Goal: Task Accomplishment & Management: Complete application form

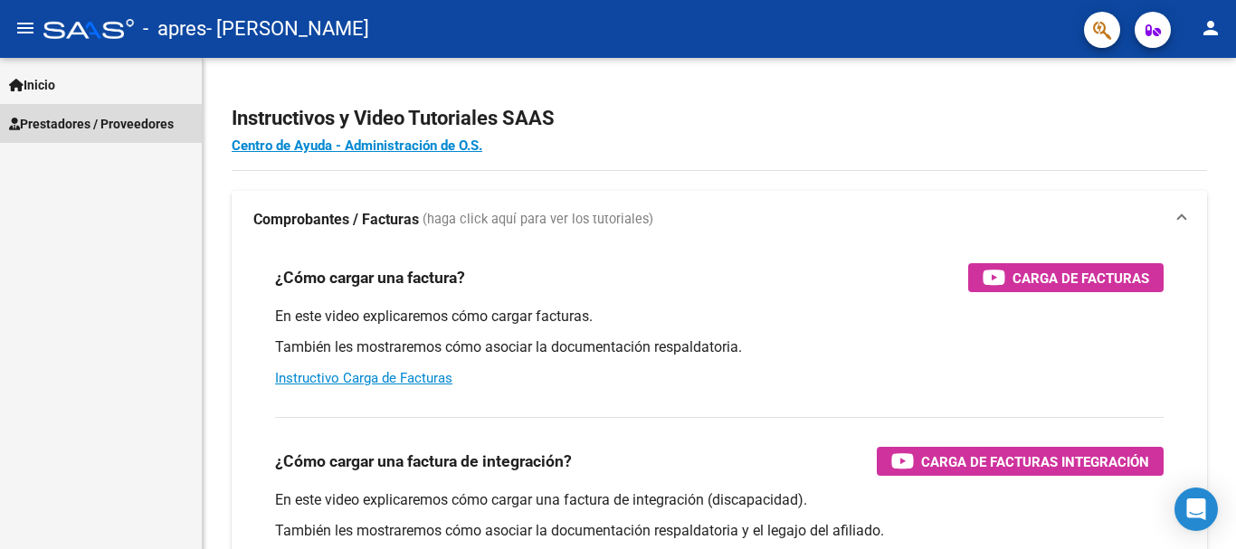
click at [83, 122] on span "Prestadores / Proveedores" at bounding box center [91, 124] width 165 height 20
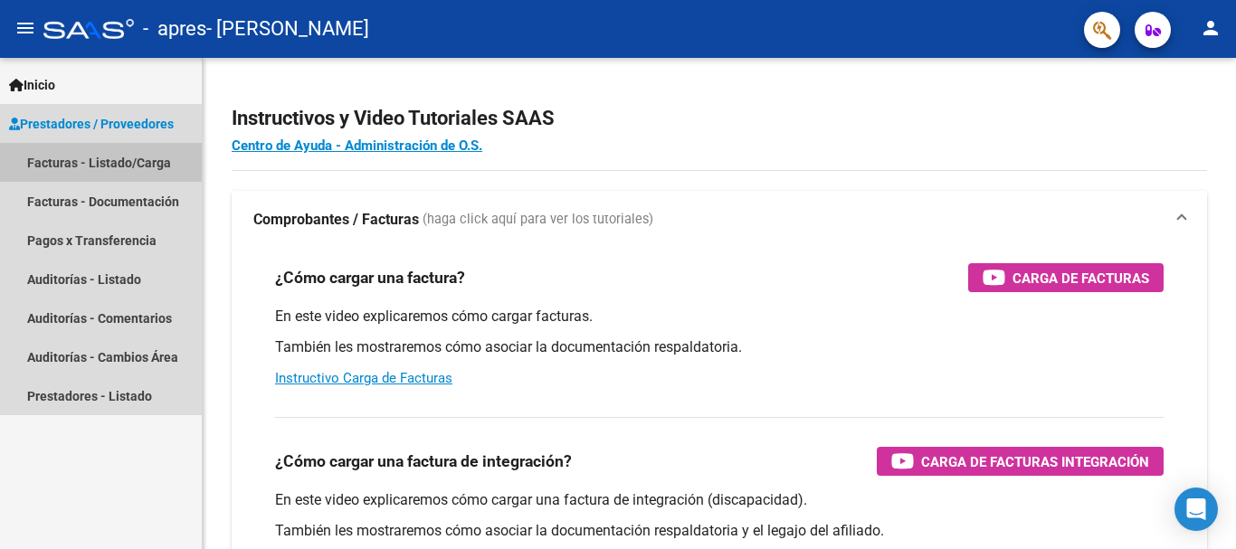
click at [113, 155] on link "Facturas - Listado/Carga" at bounding box center [101, 162] width 202 height 39
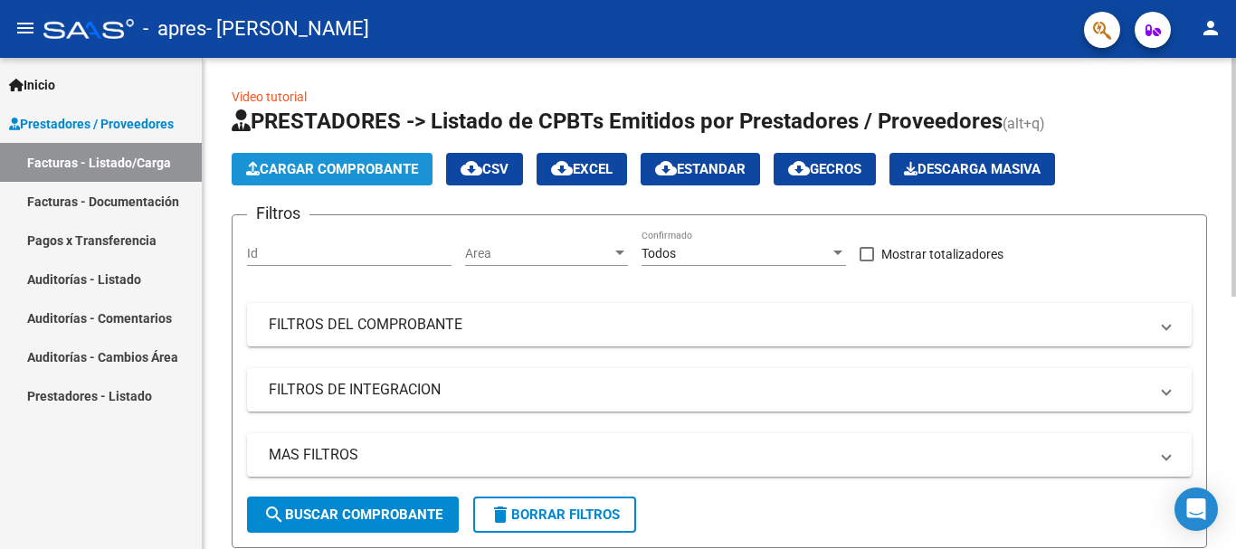
click at [382, 167] on span "Cargar Comprobante" at bounding box center [332, 169] width 172 height 16
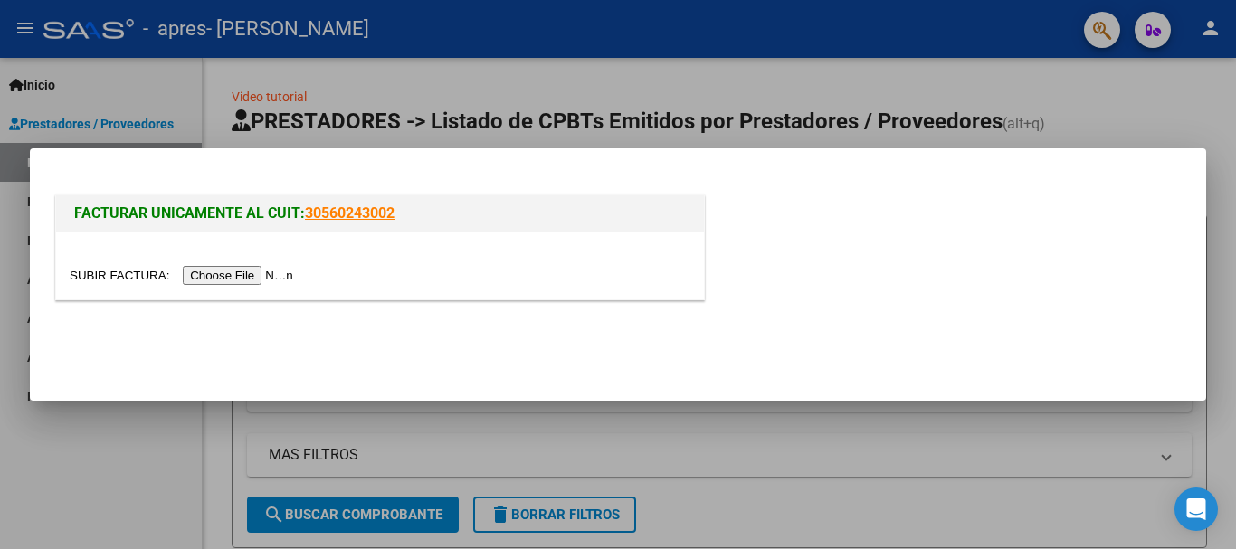
click at [257, 275] on input "file" at bounding box center [184, 275] width 229 height 19
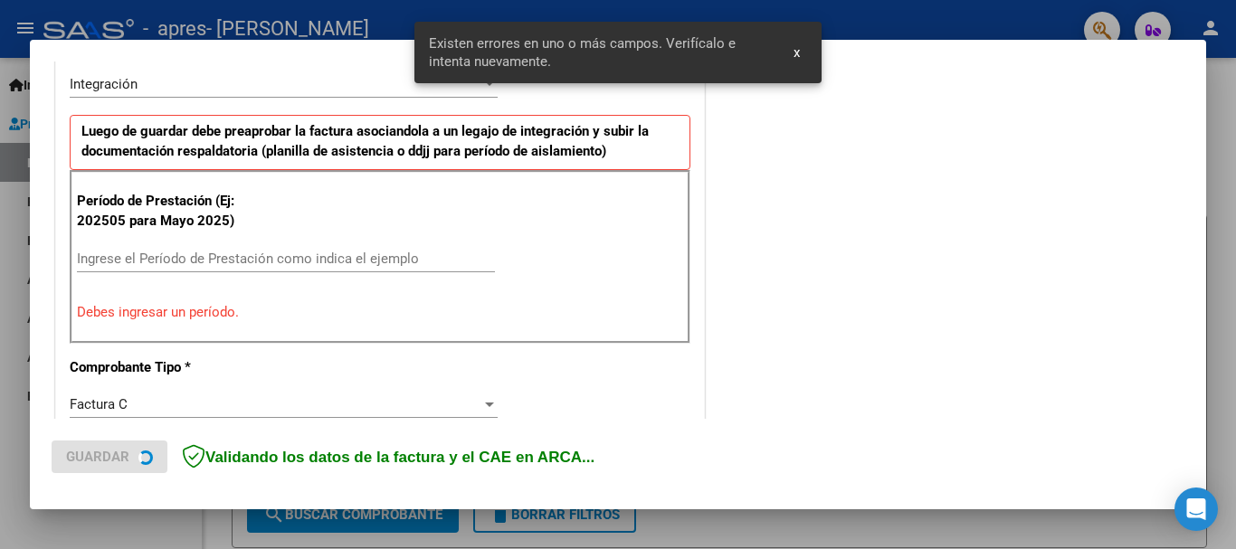
scroll to position [451, 0]
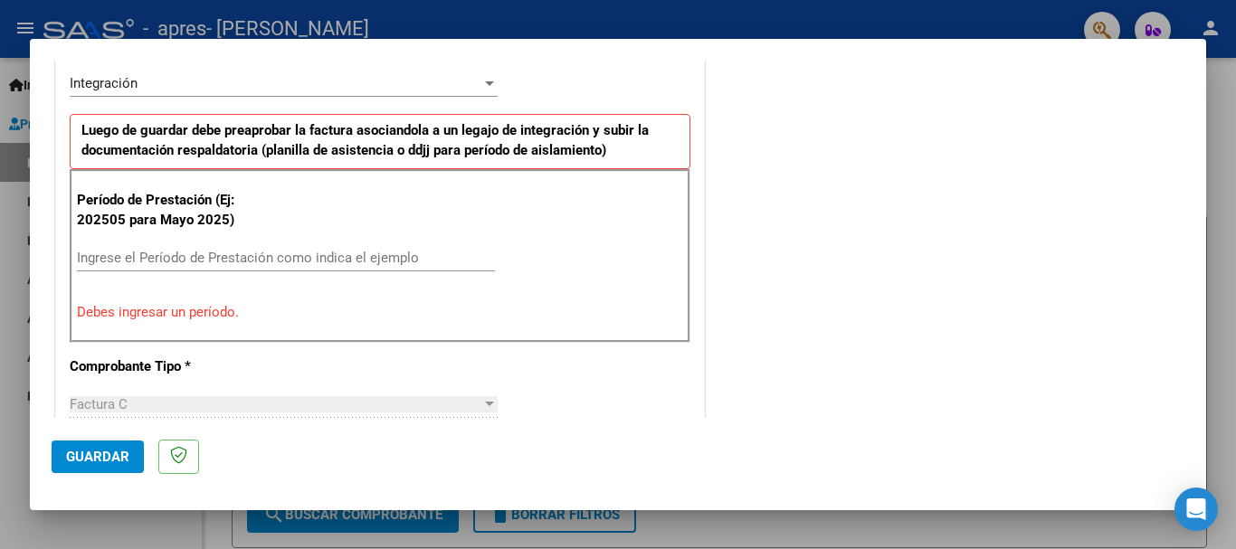
click at [492, 89] on div at bounding box center [489, 83] width 16 height 14
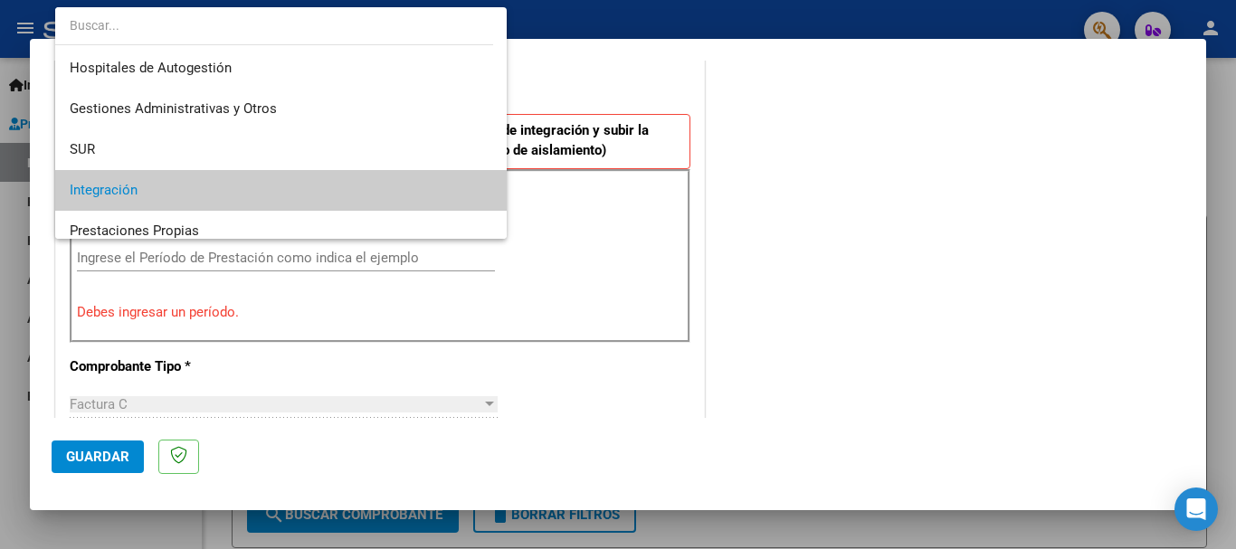
scroll to position [108, 0]
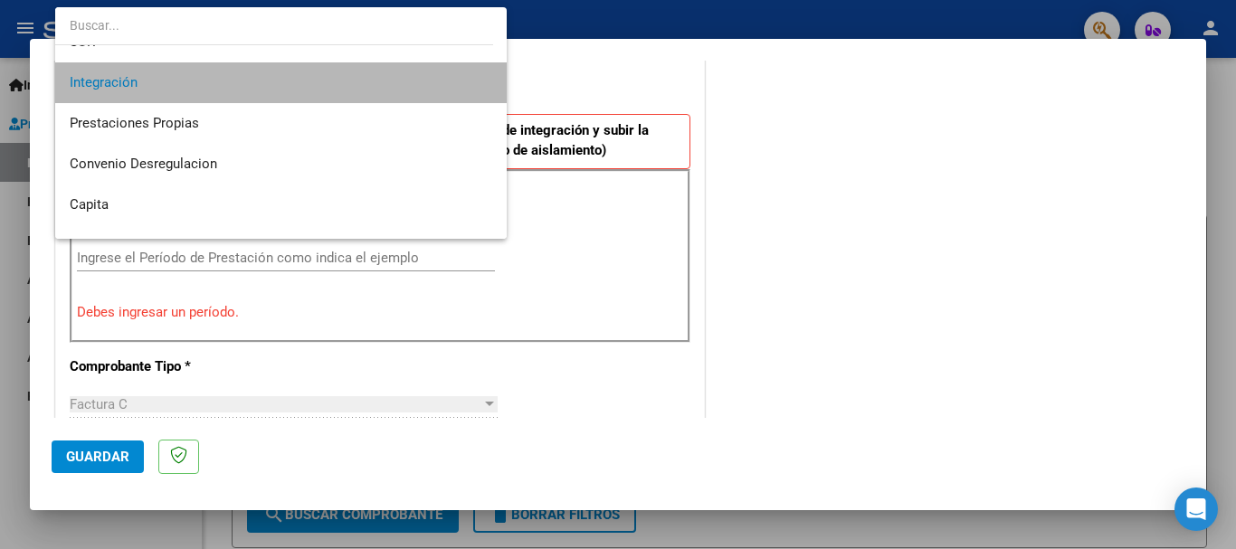
click at [492, 89] on mat-option "Integración" at bounding box center [280, 82] width 451 height 41
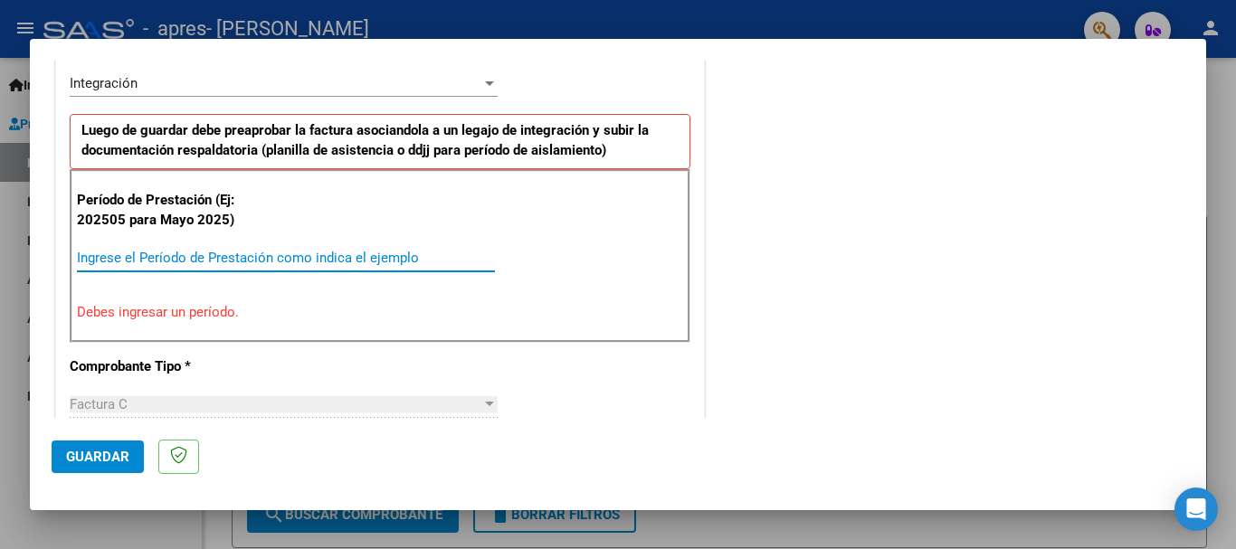
click at [299, 256] on input "Ingrese el Período de Prestación como indica el ejemplo" at bounding box center [286, 258] width 418 height 16
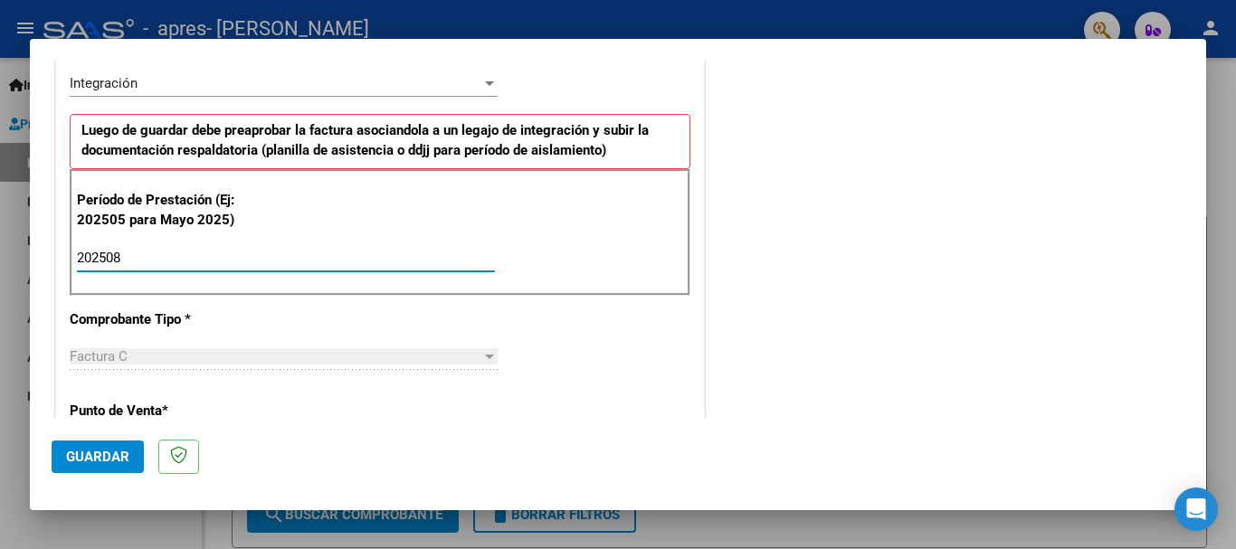
type input "202508"
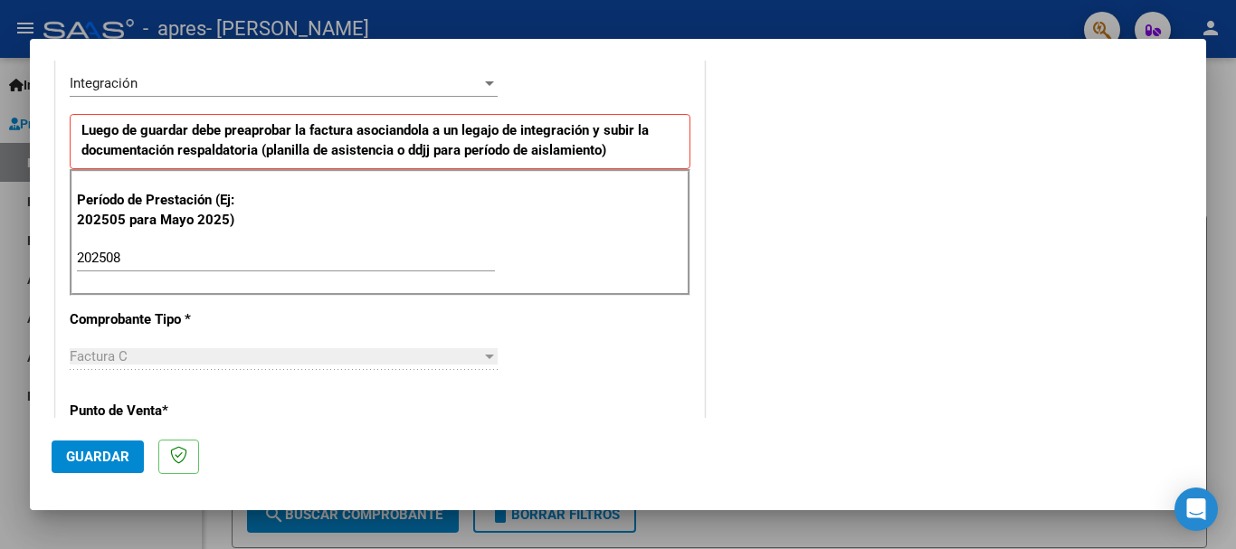
click at [168, 355] on div "Factura C" at bounding box center [276, 356] width 412 height 16
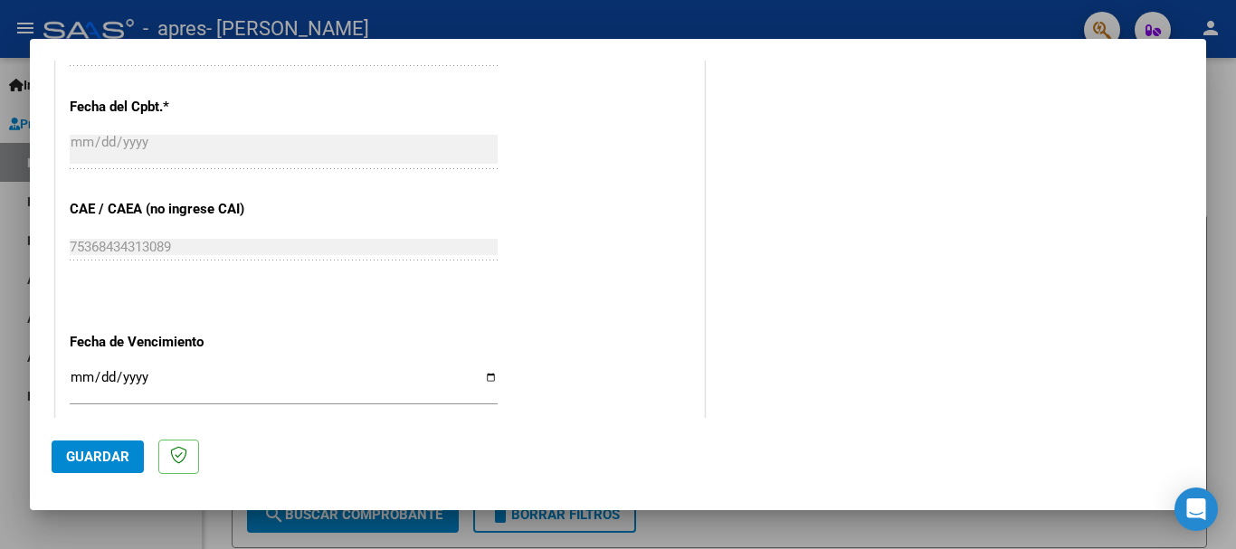
scroll to position [1067, 0]
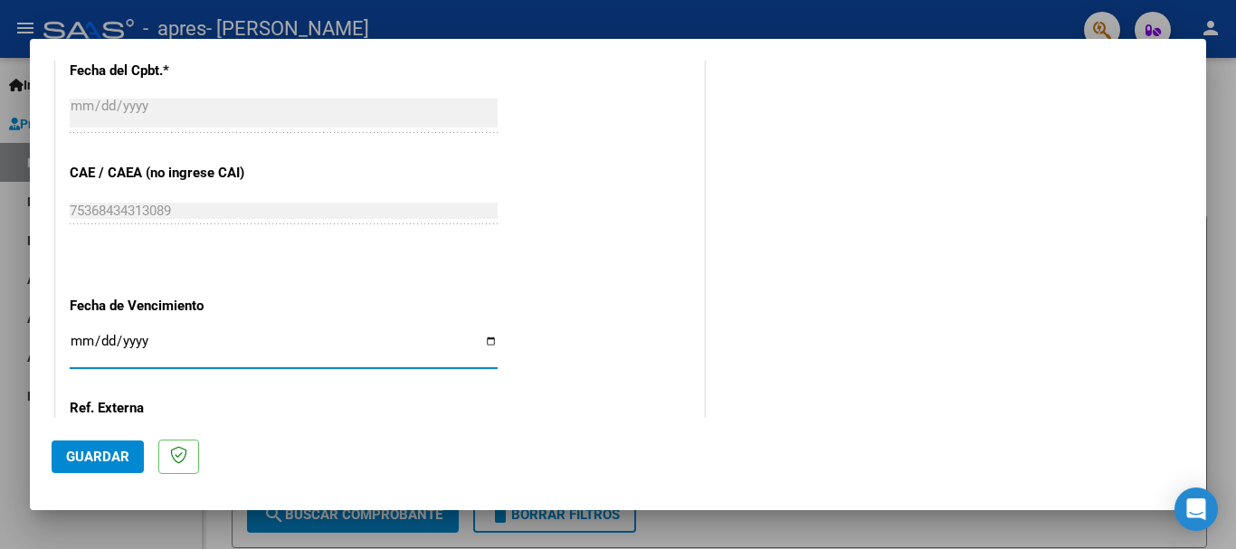
click at [83, 337] on input "Ingresar la fecha" at bounding box center [284, 348] width 428 height 29
type input "[DATE]"
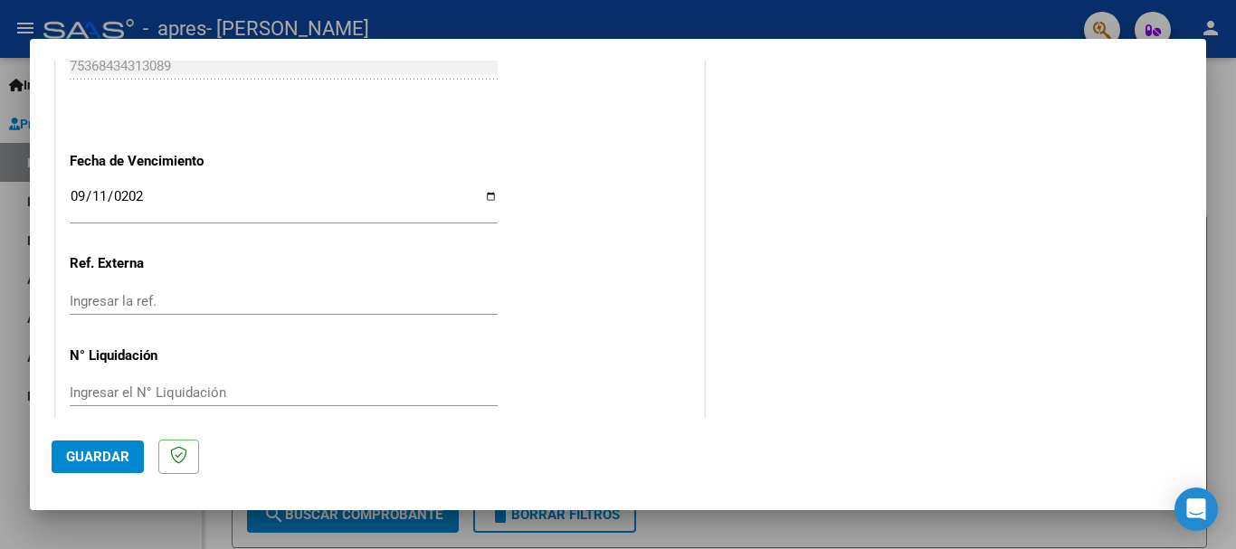
scroll to position [1235, 0]
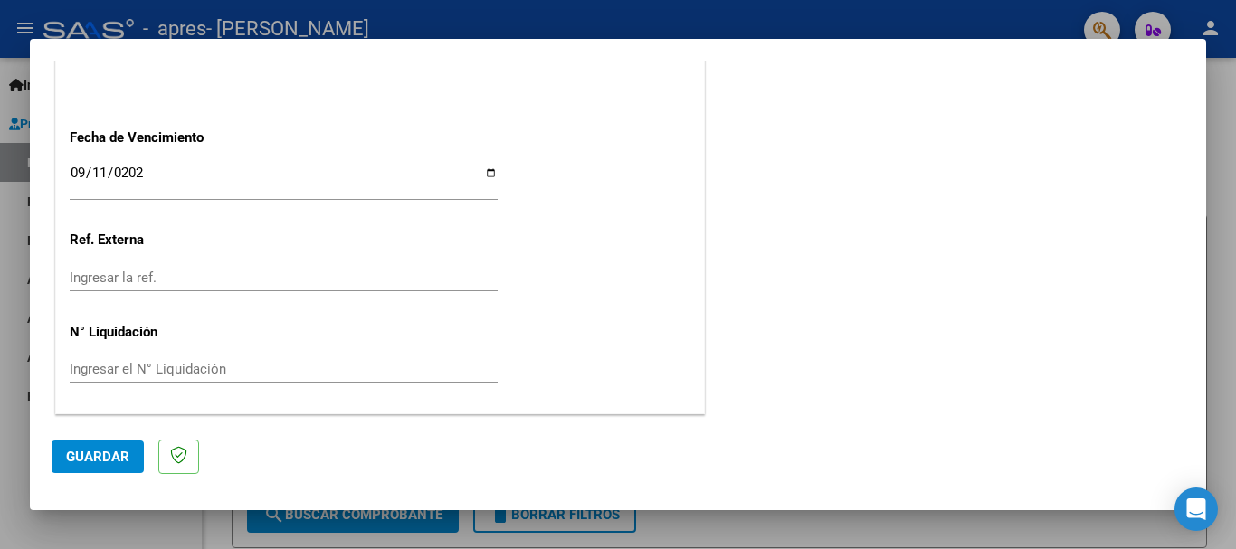
click at [103, 444] on button "Guardar" at bounding box center [98, 457] width 92 height 33
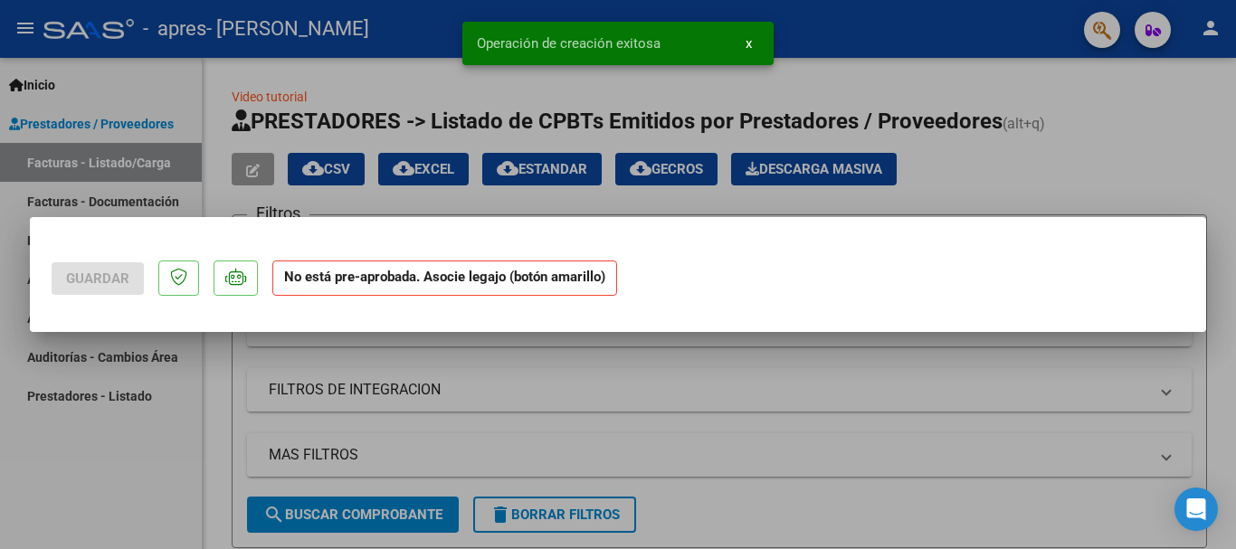
scroll to position [0, 0]
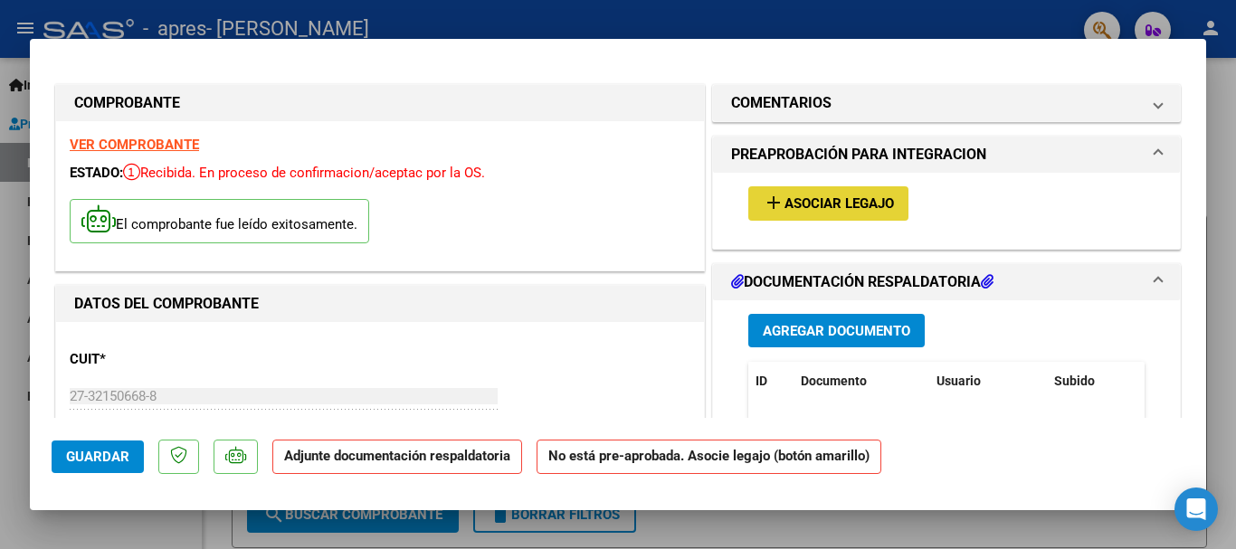
click at [816, 204] on span "Asociar Legajo" at bounding box center [838, 204] width 109 height 16
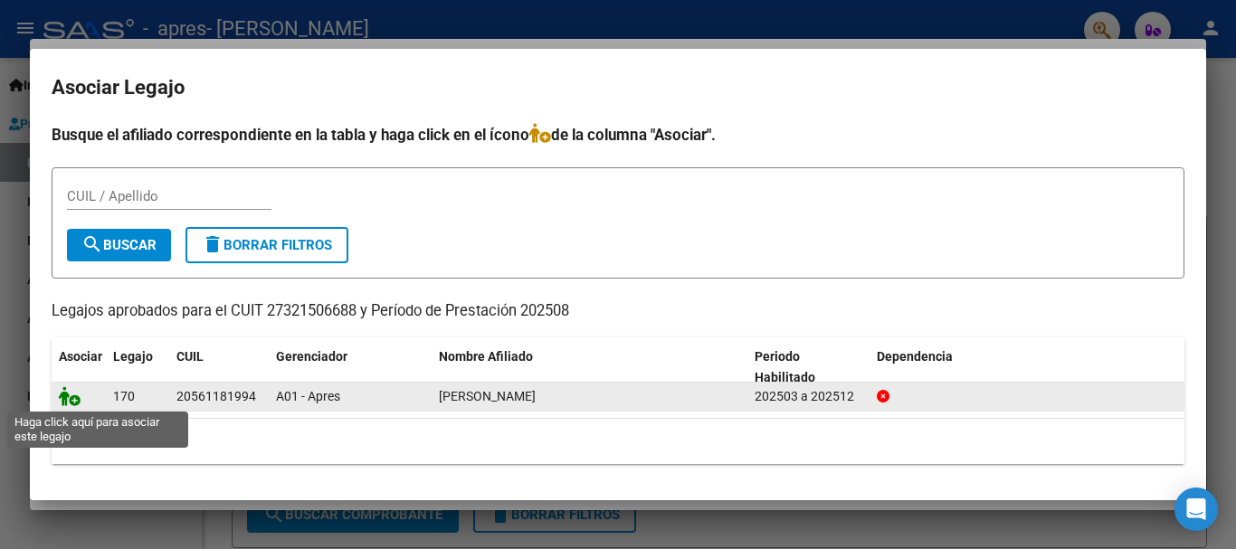
click at [71, 401] on icon at bounding box center [70, 396] width 22 height 20
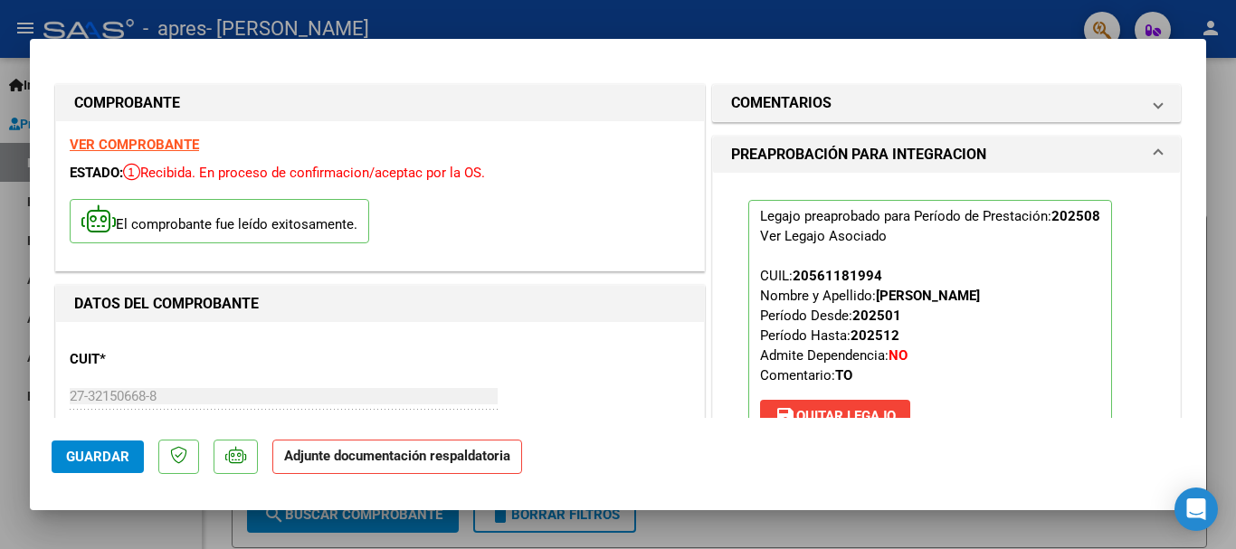
click at [410, 457] on strong "Adjunte documentación respaldatoria" at bounding box center [397, 456] width 226 height 16
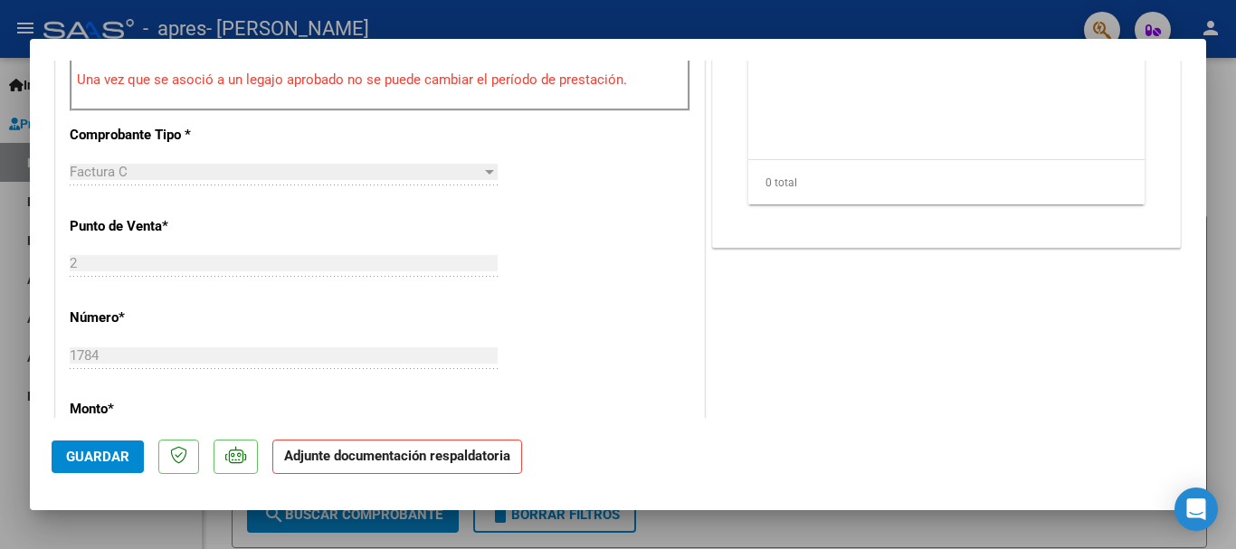
scroll to position [699, 0]
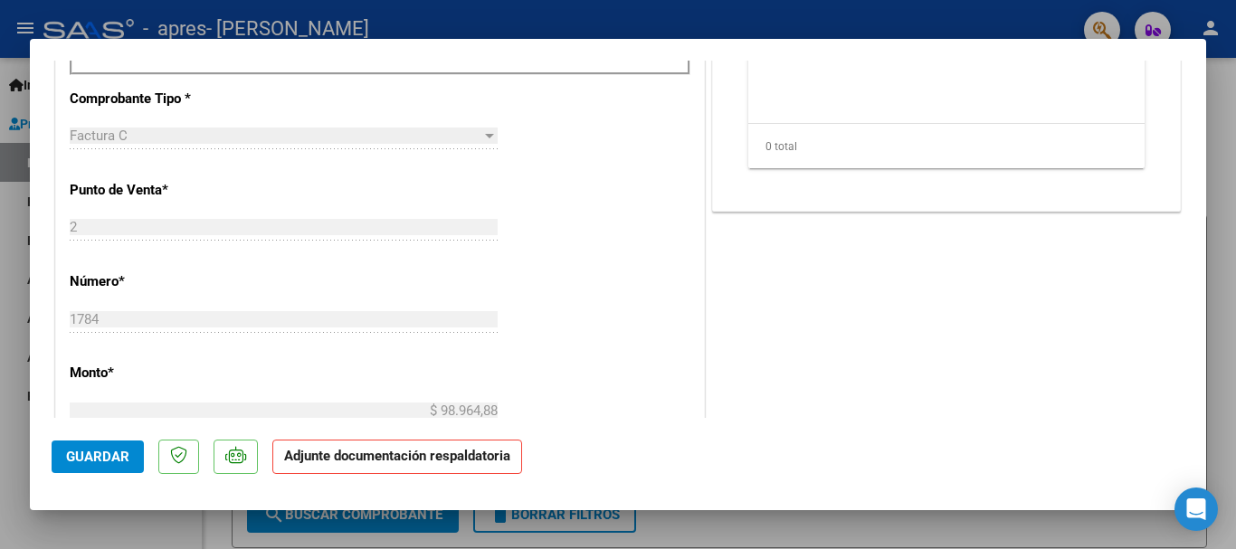
click at [430, 451] on strong "Adjunte documentación respaldatoria" at bounding box center [397, 456] width 226 height 16
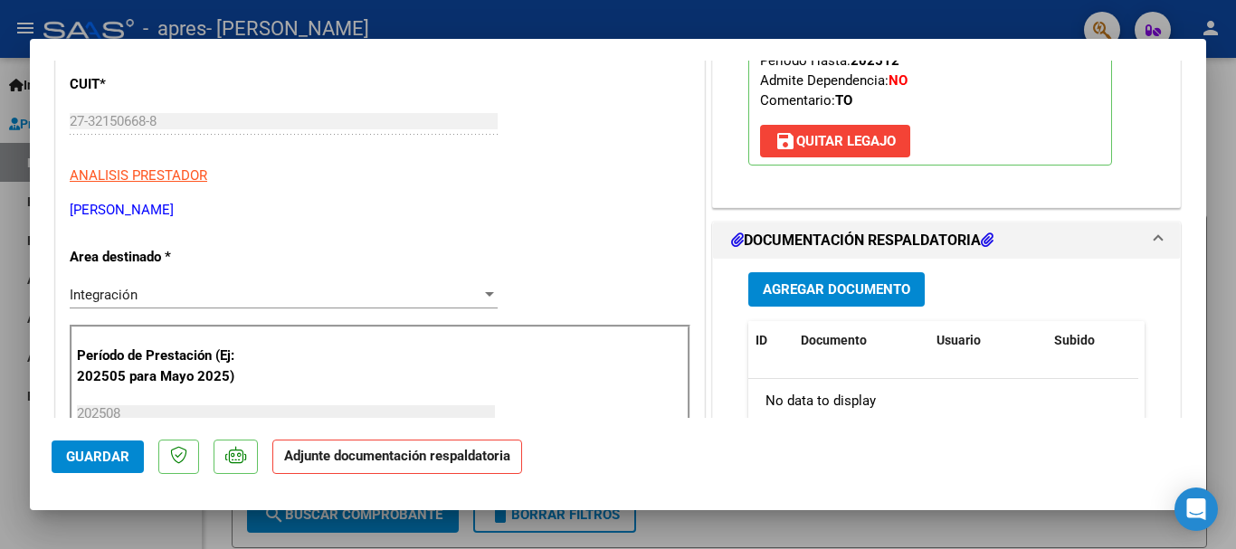
scroll to position [266, 0]
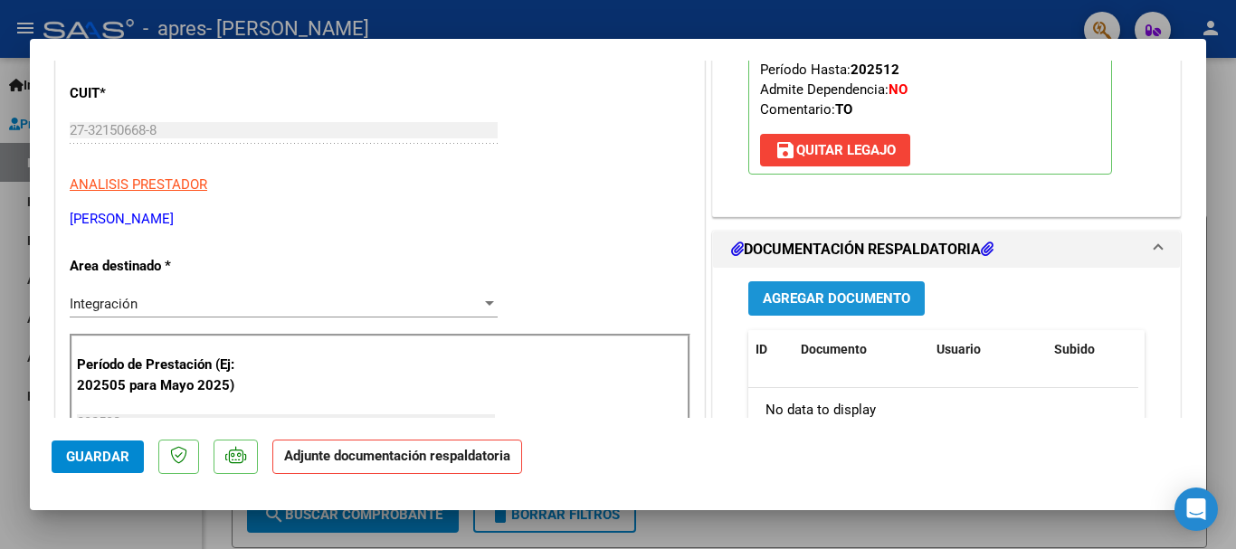
click at [875, 299] on span "Agregar Documento" at bounding box center [836, 299] width 147 height 16
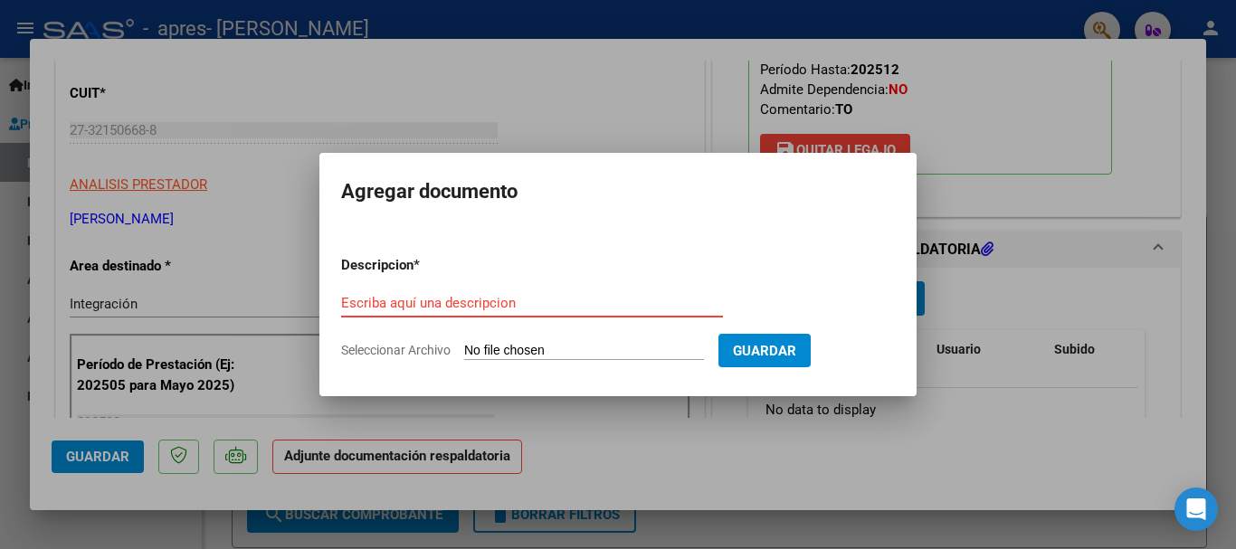
click at [478, 298] on input "Escriba aquí una descripcion" at bounding box center [532, 303] width 382 height 16
click at [585, 350] on input "Seleccionar Archivo" at bounding box center [584, 351] width 240 height 17
type input "C:\fakepath\planilla apres agos.pdf"
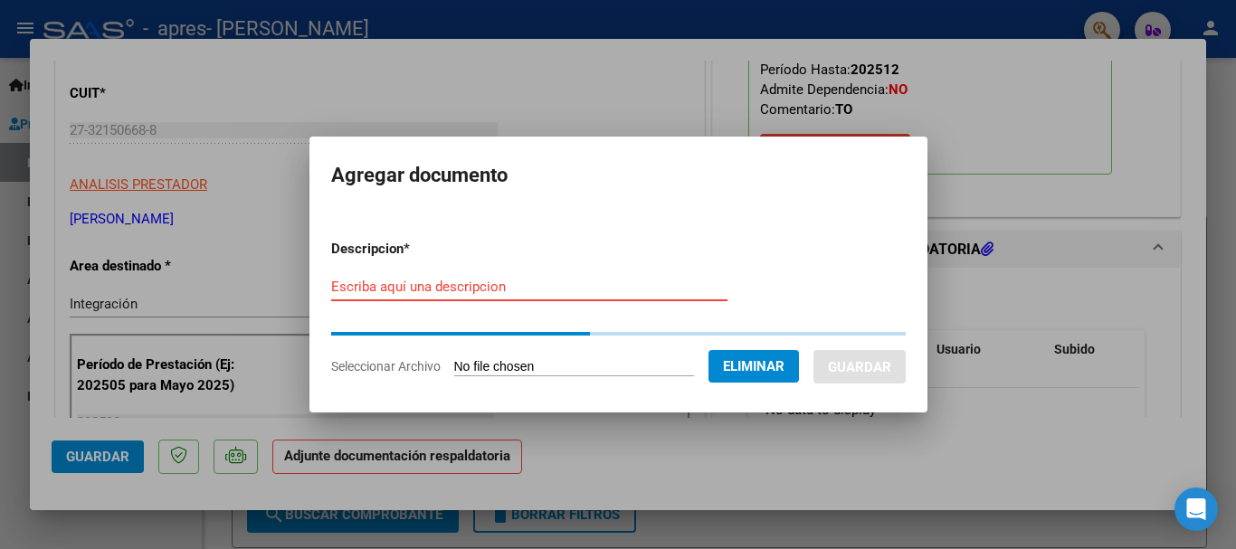
click at [381, 279] on input "Escriba aquí una descripcion" at bounding box center [529, 287] width 396 height 16
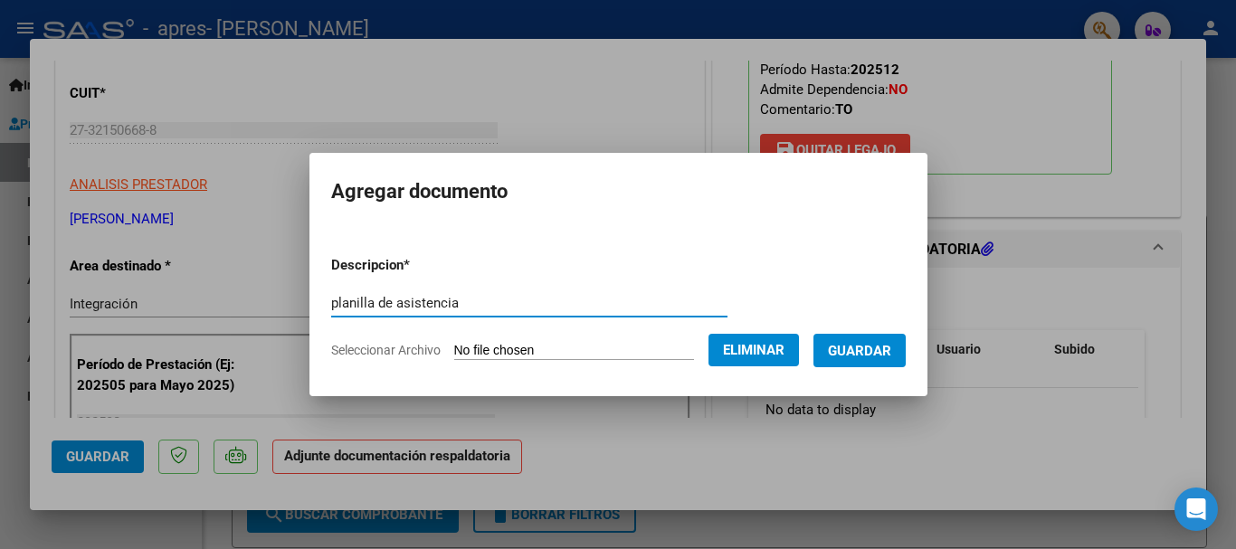
type input "planilla de asistencia"
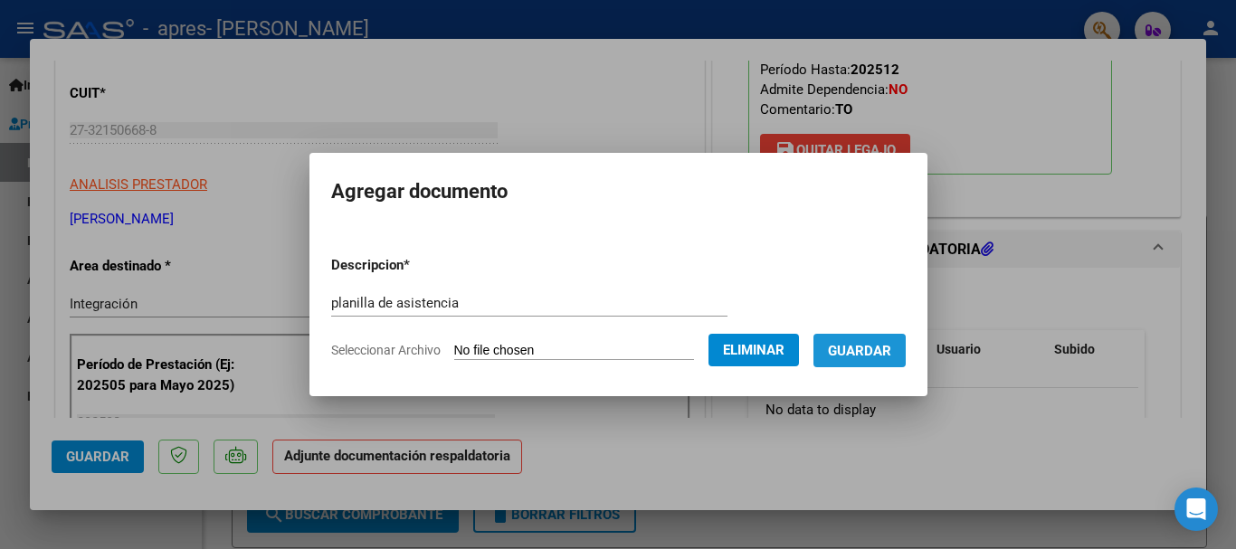
click at [873, 357] on span "Guardar" at bounding box center [859, 351] width 63 height 16
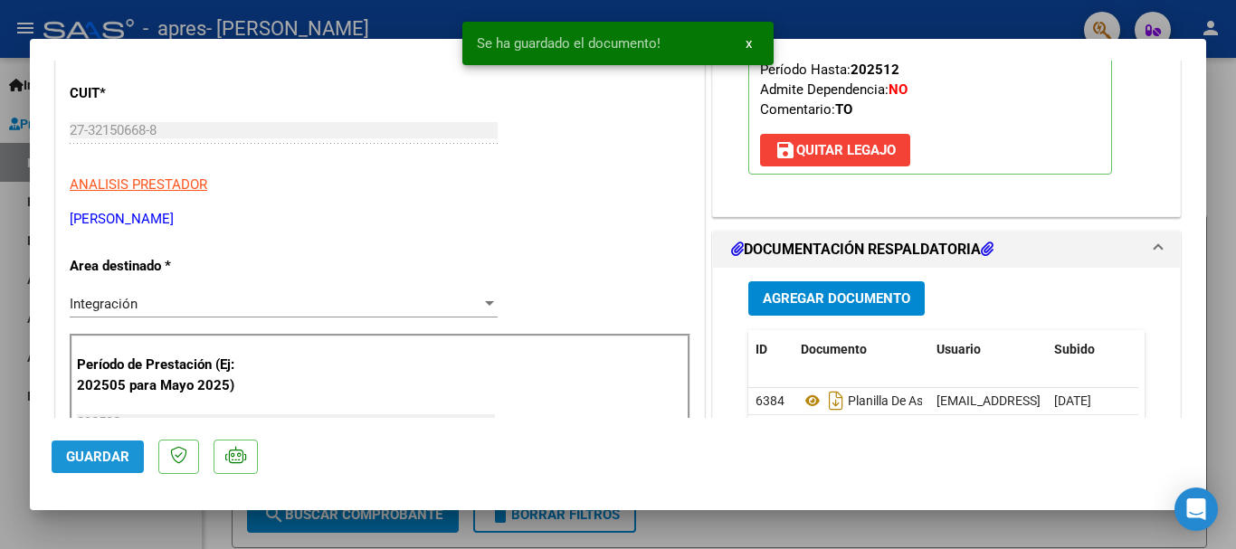
click at [104, 449] on span "Guardar" at bounding box center [97, 457] width 63 height 16
click at [1215, 291] on div at bounding box center [618, 274] width 1236 height 549
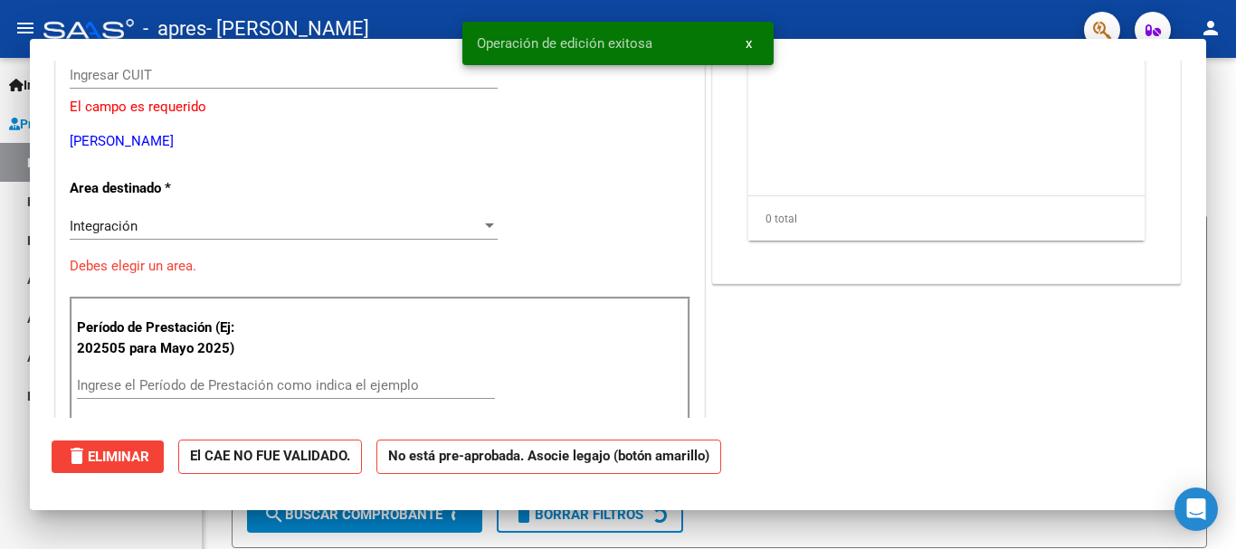
scroll to position [0, 0]
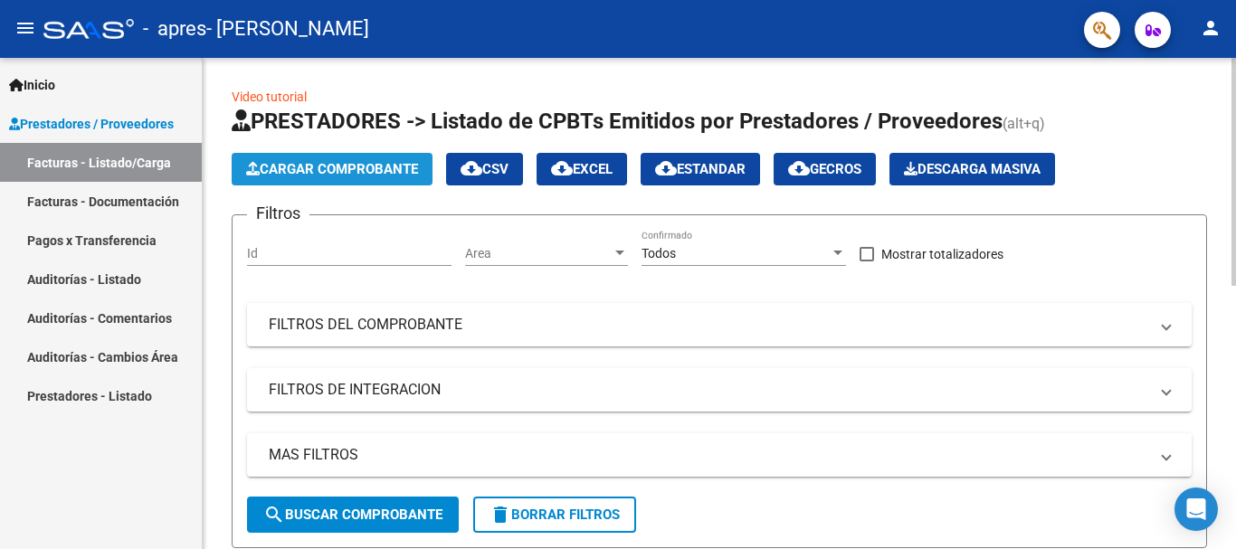
click at [357, 171] on span "Cargar Comprobante" at bounding box center [332, 169] width 172 height 16
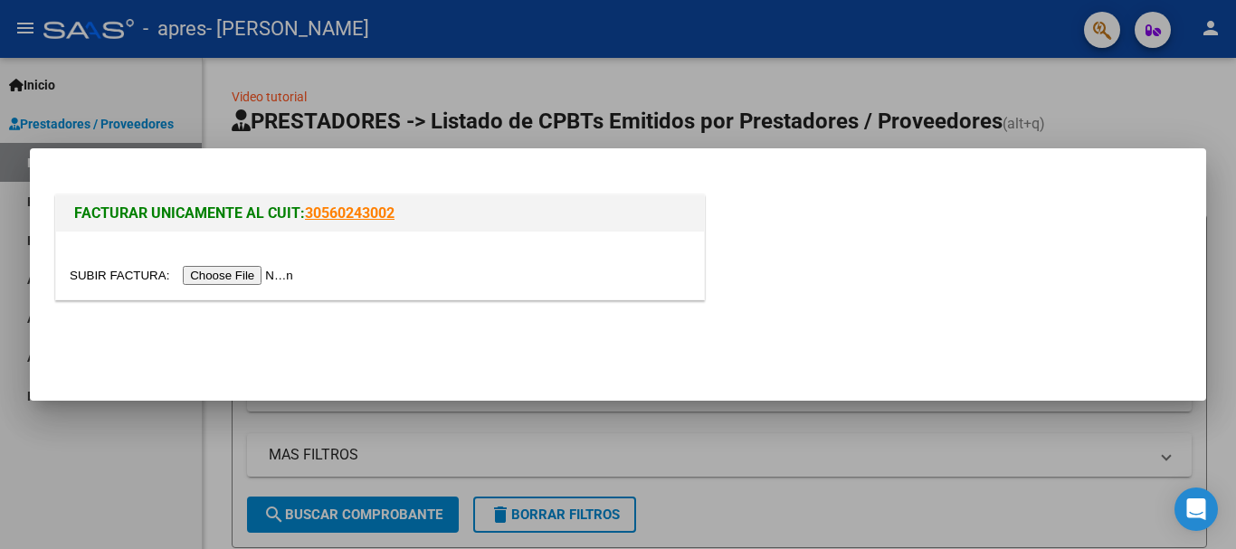
click at [279, 273] on input "file" at bounding box center [184, 275] width 229 height 19
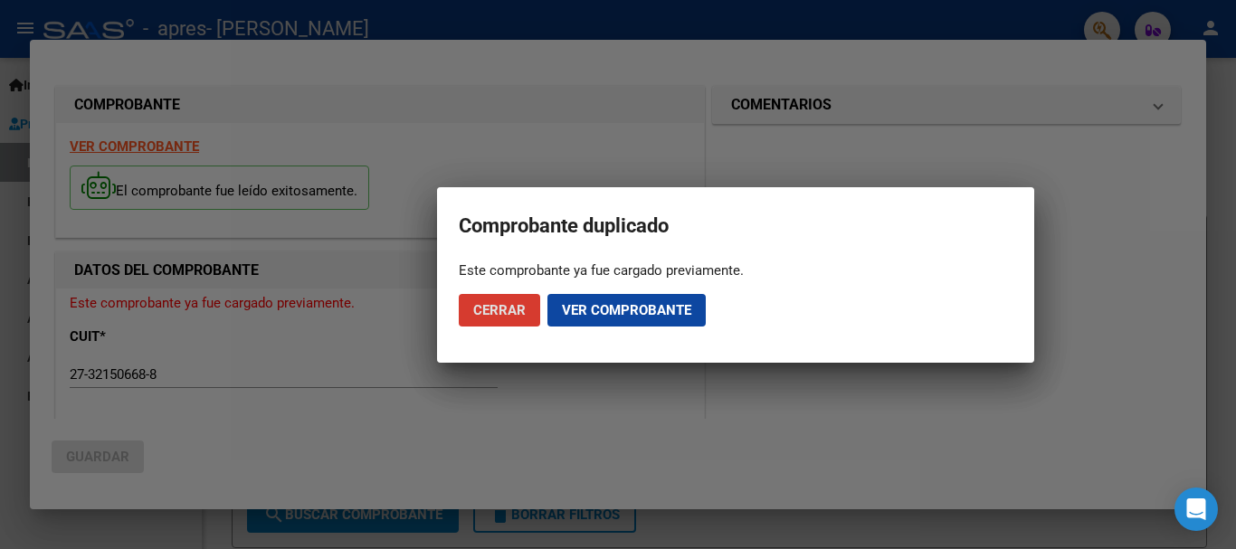
click at [655, 313] on span "Ver comprobante" at bounding box center [626, 310] width 129 height 16
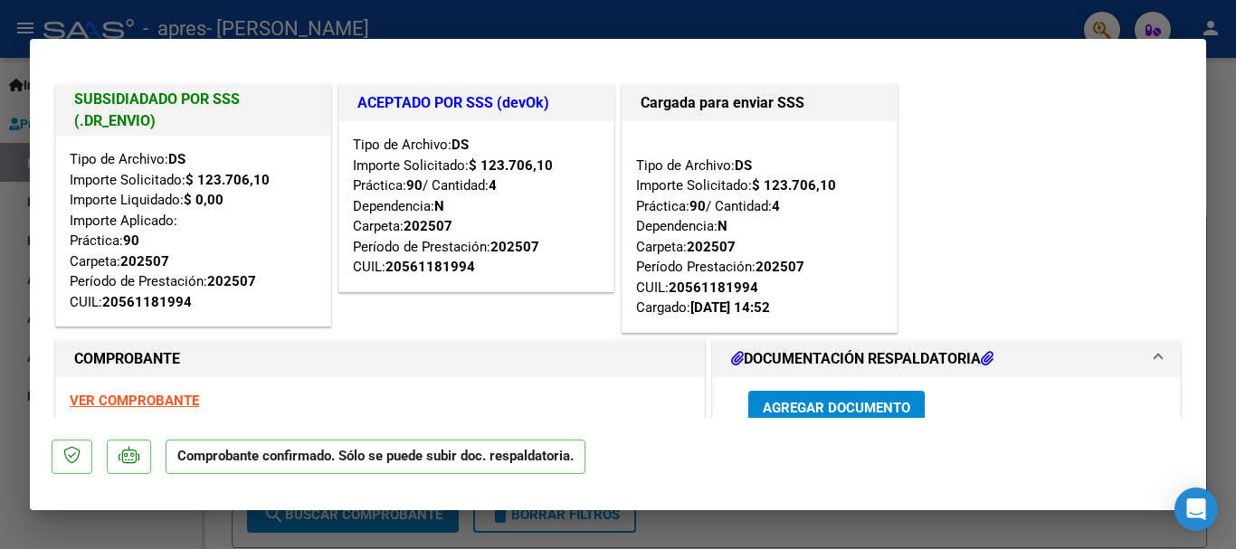
click at [1219, 270] on div at bounding box center [618, 274] width 1236 height 549
type input "$ 0,00"
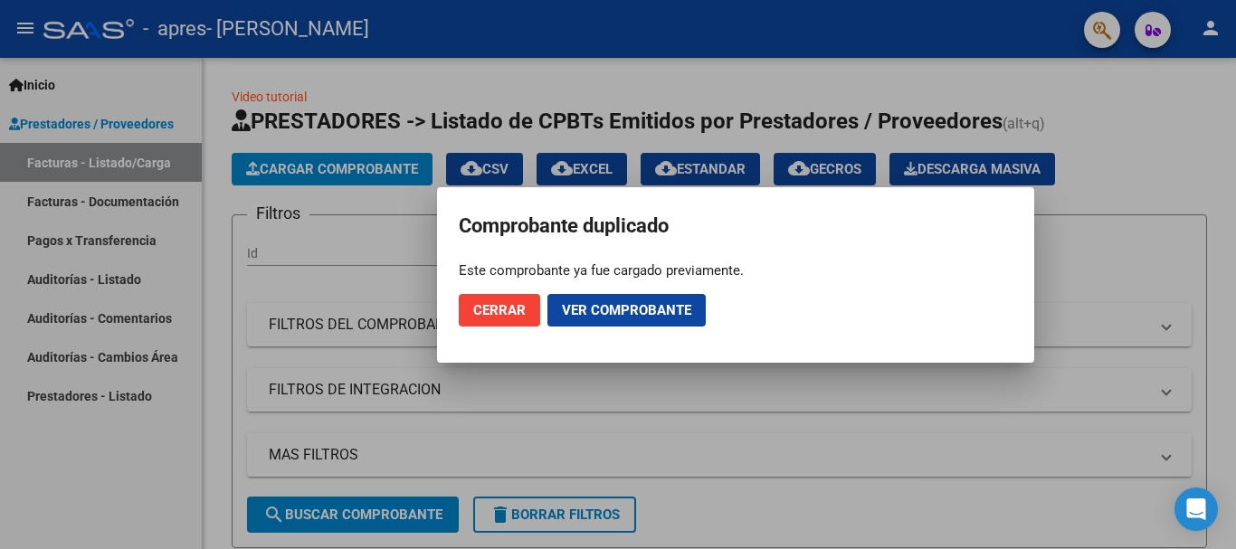
click at [1219, 270] on div at bounding box center [618, 274] width 1236 height 549
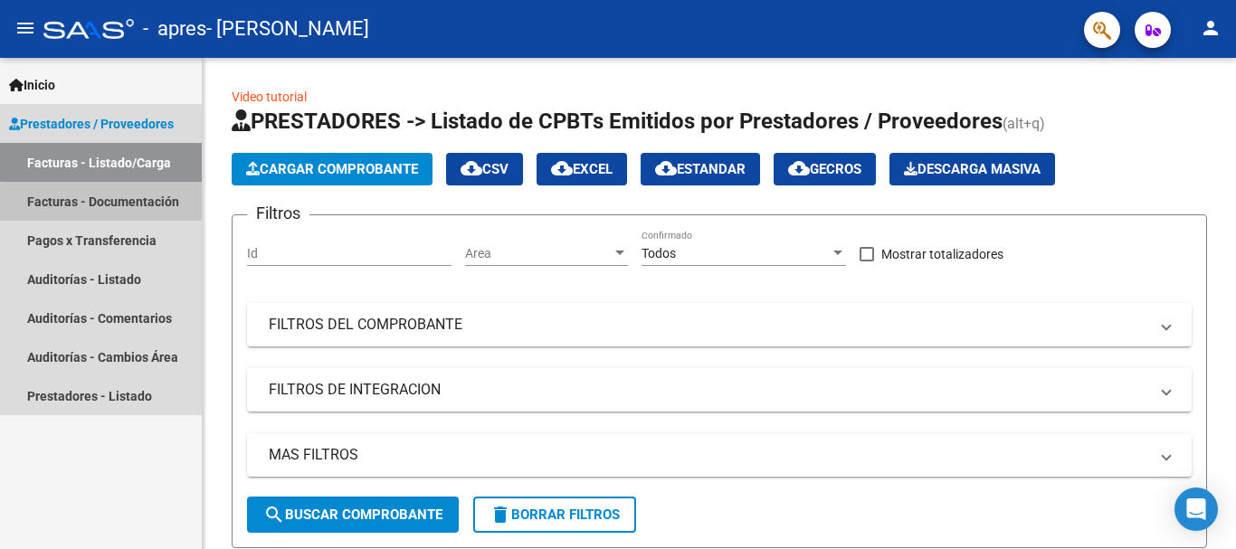
click at [109, 208] on link "Facturas - Documentación" at bounding box center [101, 201] width 202 height 39
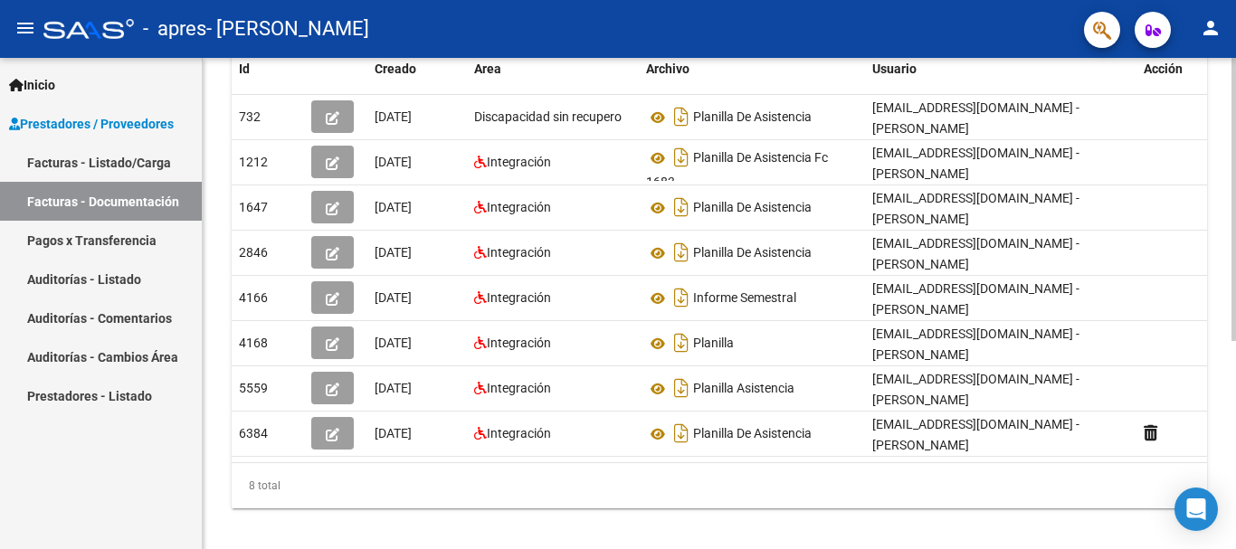
scroll to position [337, 0]
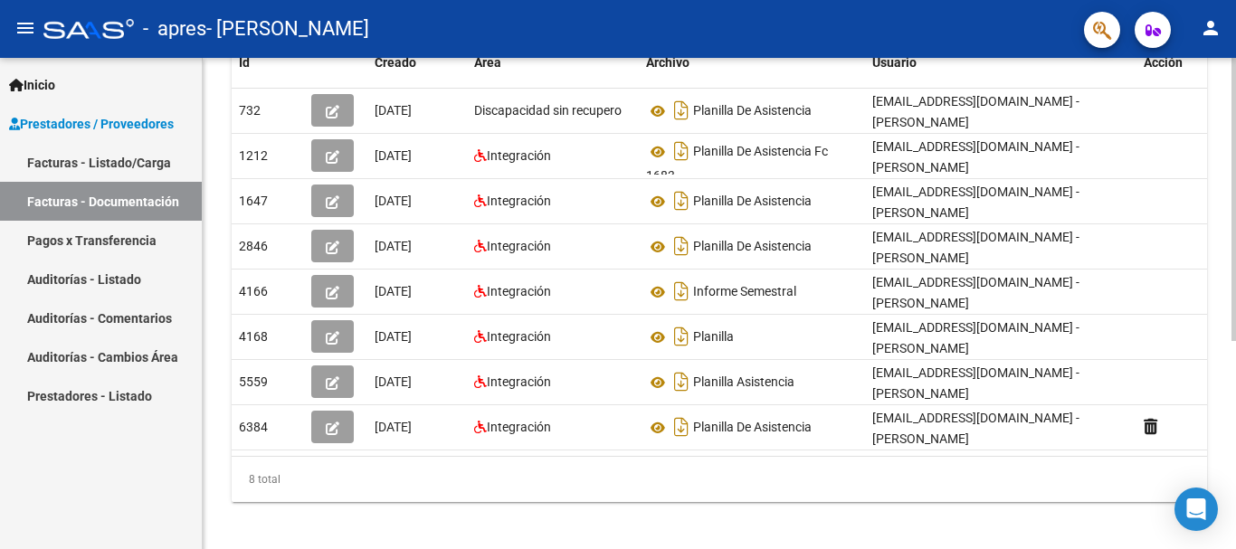
click at [1235, 521] on div at bounding box center [1233, 401] width 5 height 283
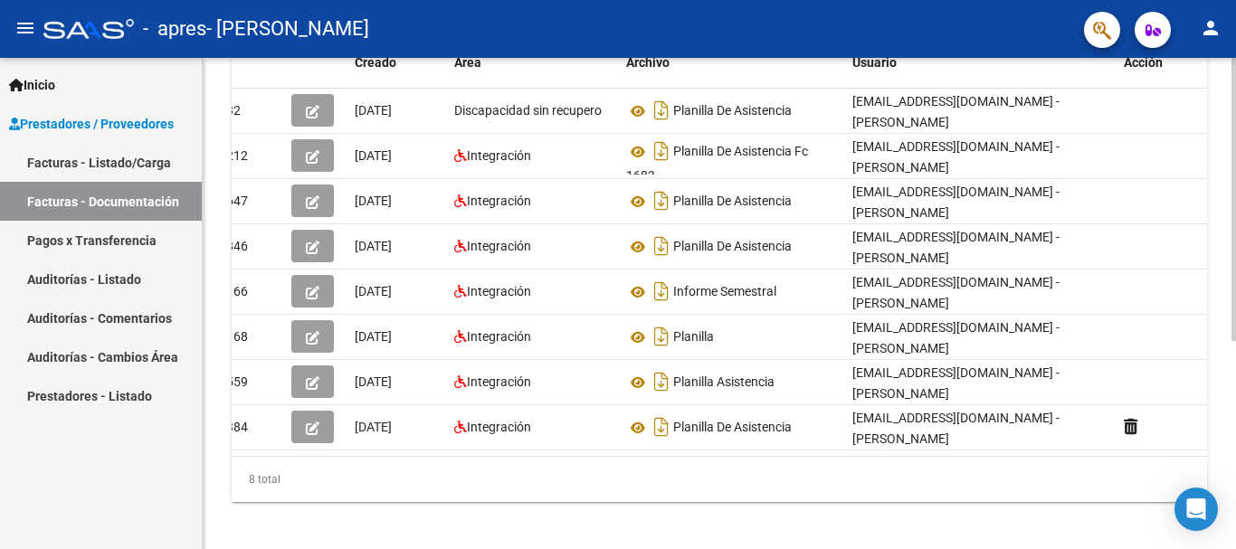
scroll to position [0, 0]
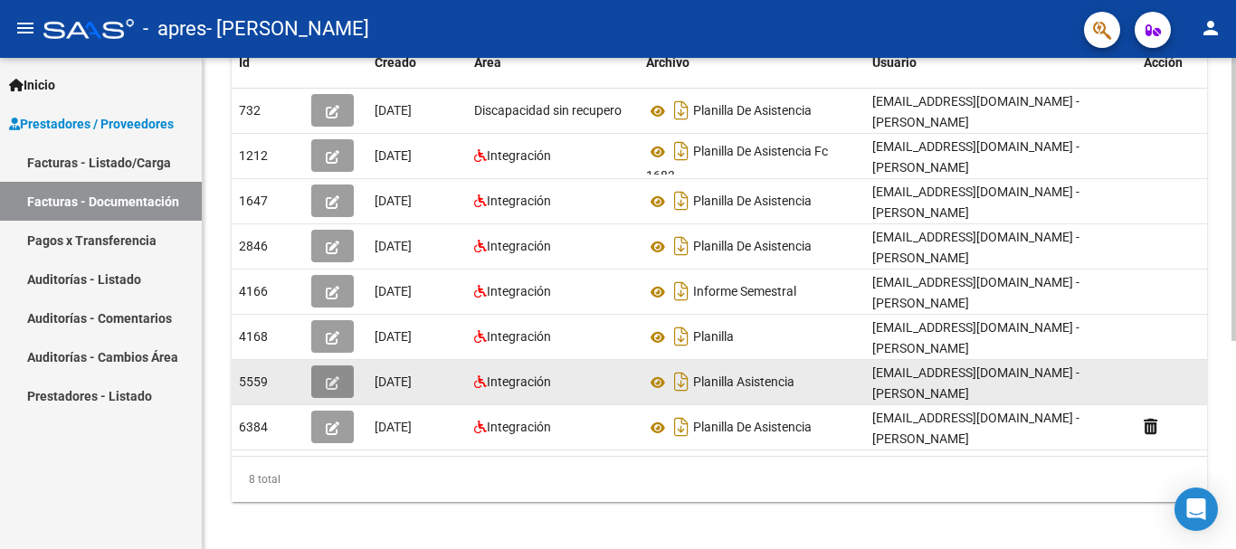
click at [332, 392] on button "button" at bounding box center [332, 381] width 43 height 33
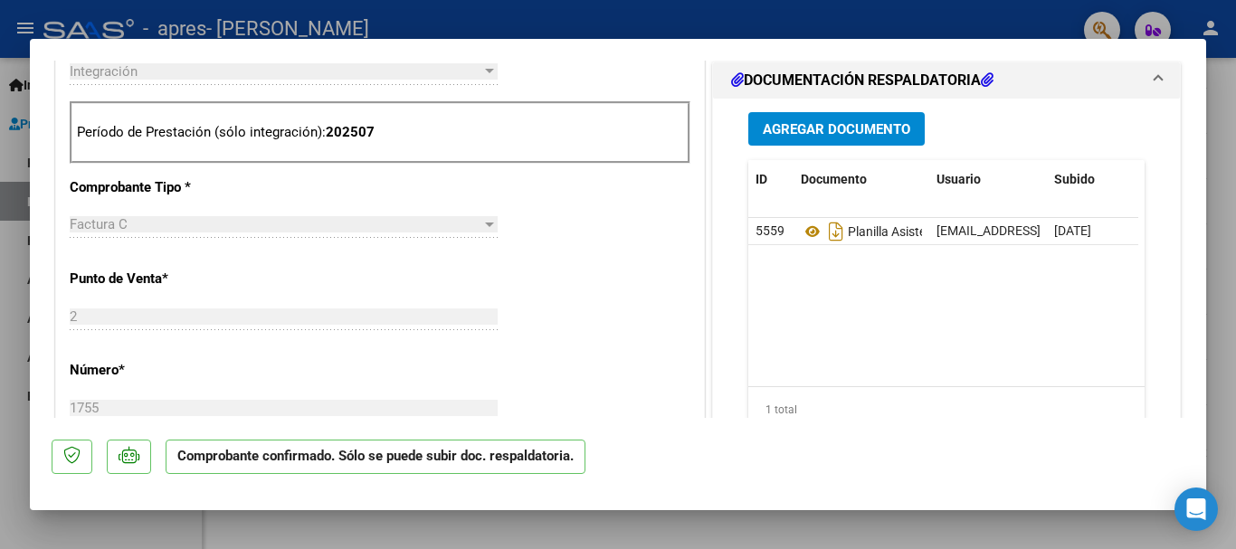
scroll to position [724, 0]
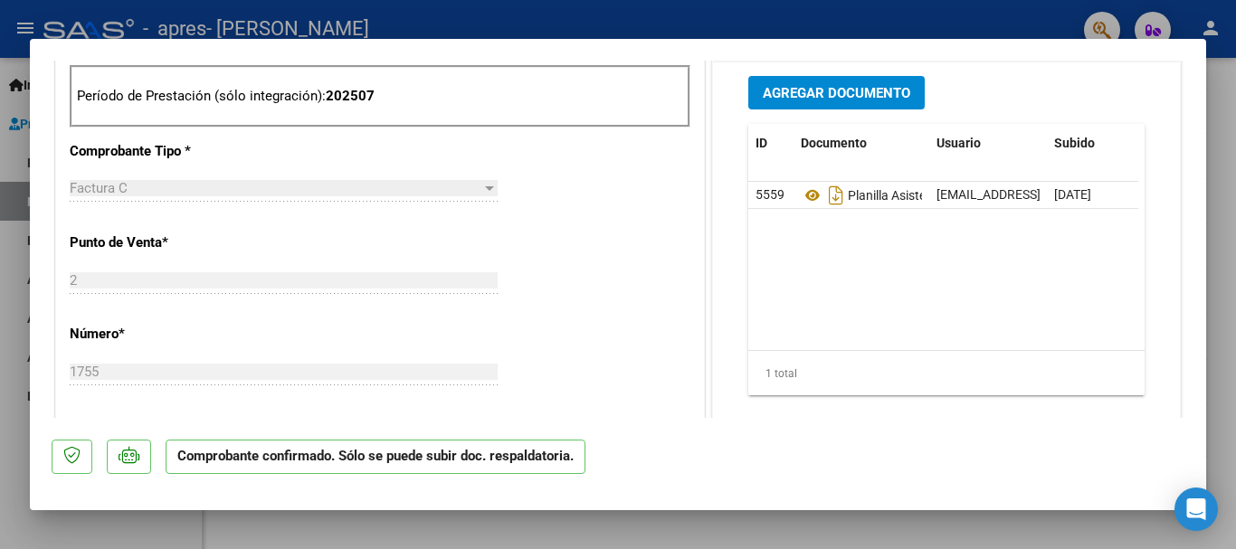
click at [1235, 111] on div at bounding box center [618, 274] width 1236 height 549
type input "$ 0,00"
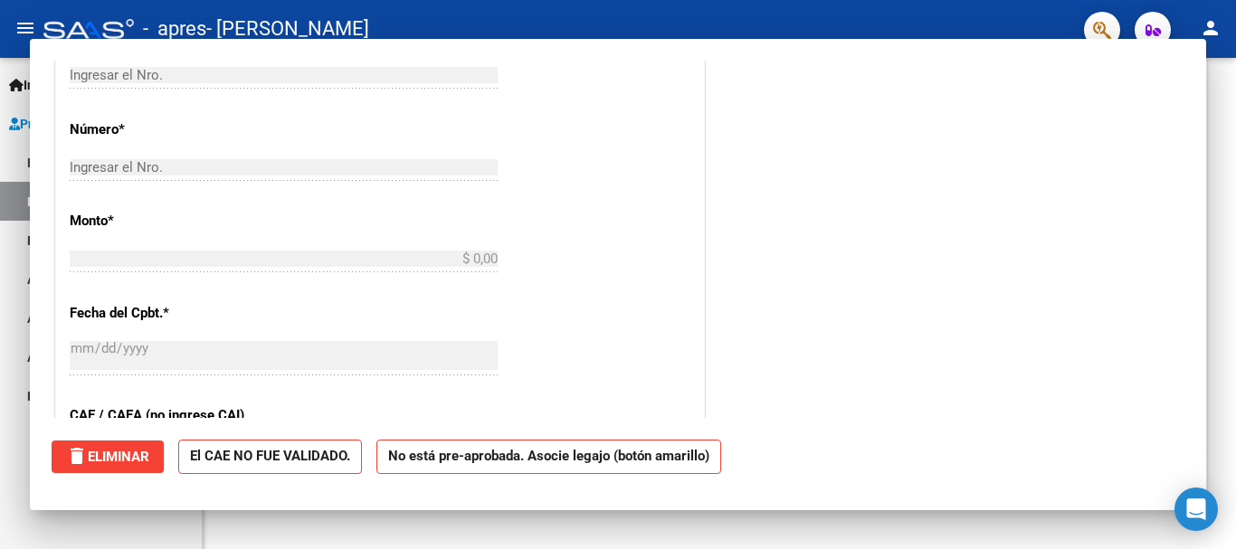
scroll to position [454, 0]
